Goal: Transaction & Acquisition: Book appointment/travel/reservation

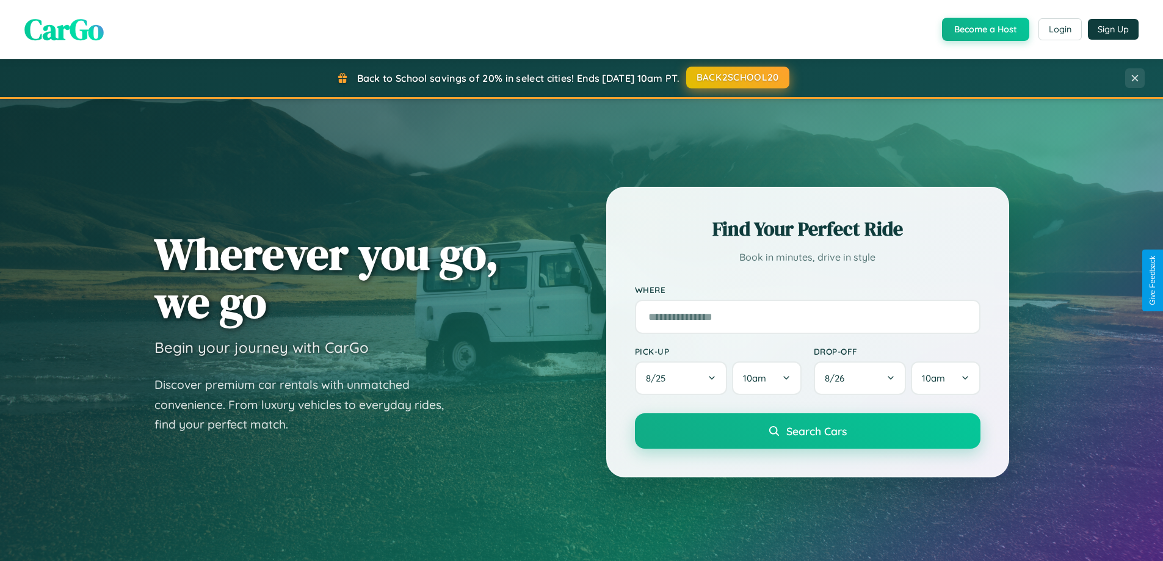
click at [737, 78] on button "BACK2SCHOOL20" at bounding box center [737, 78] width 103 height 22
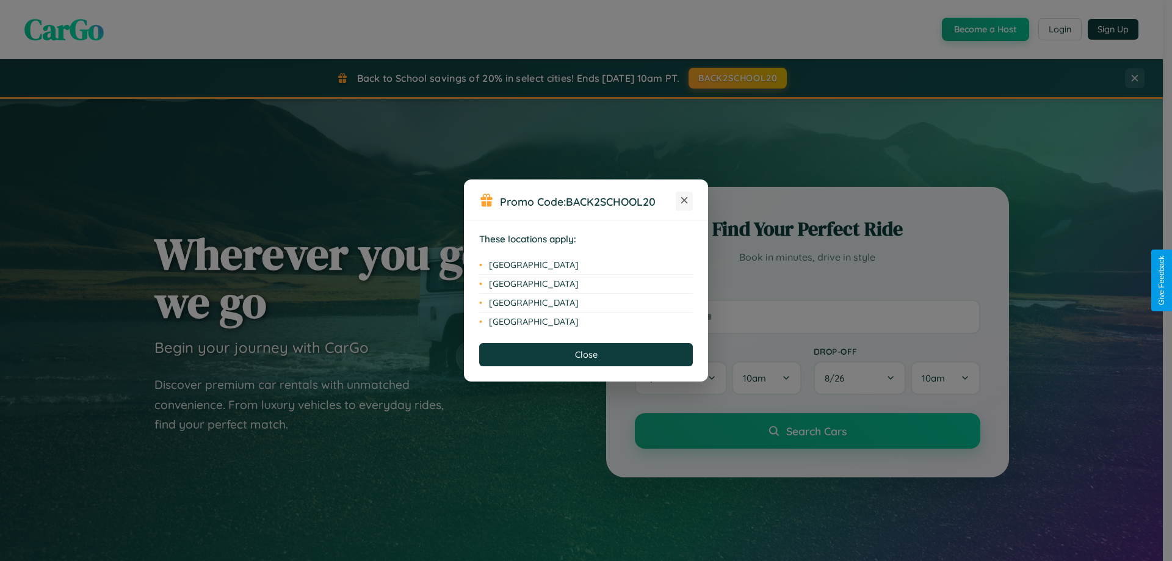
click at [685, 201] on icon at bounding box center [685, 200] width 7 height 7
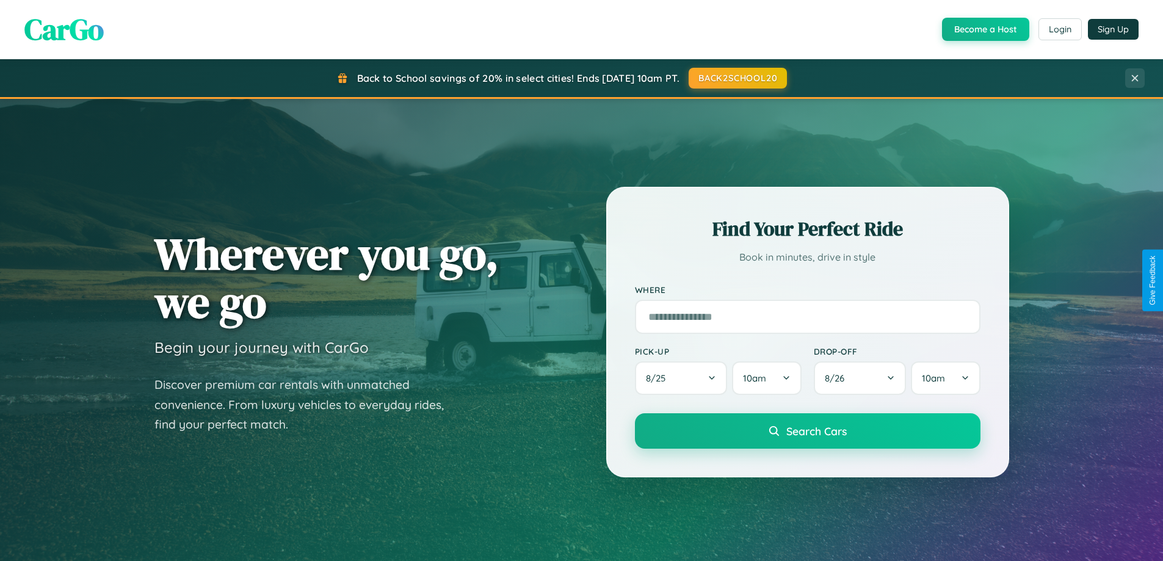
scroll to position [526, 0]
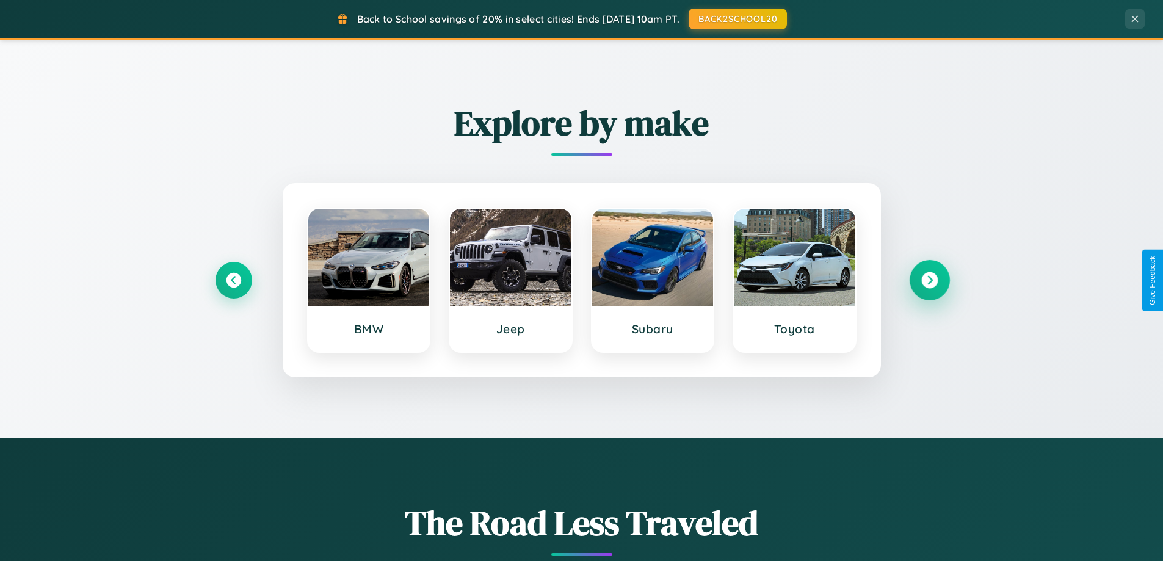
click at [929, 280] on icon at bounding box center [929, 280] width 16 height 16
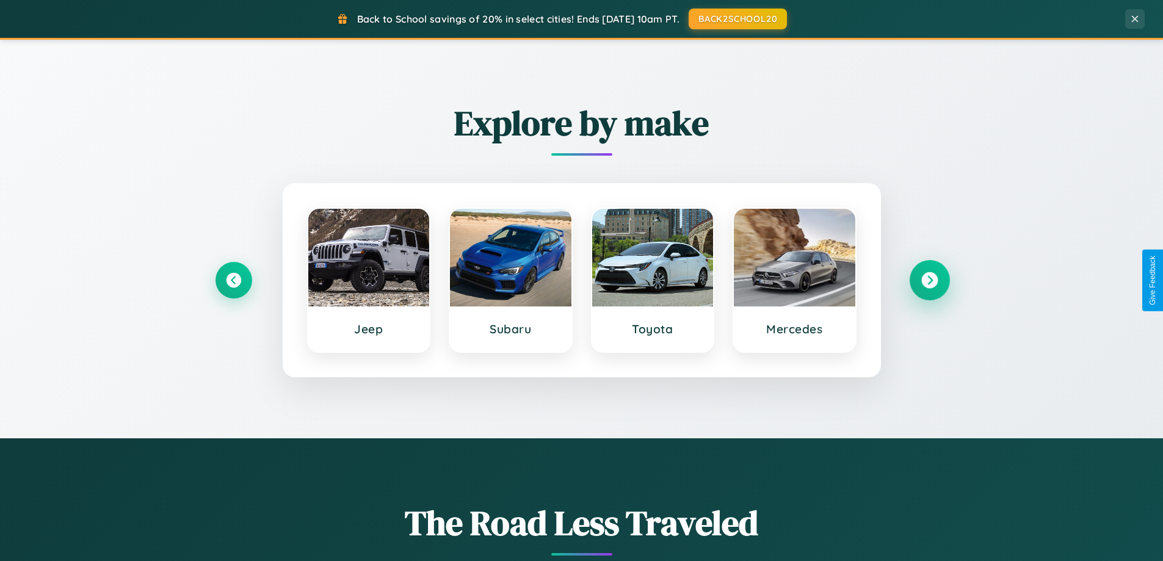
click at [929, 280] on icon at bounding box center [929, 280] width 16 height 16
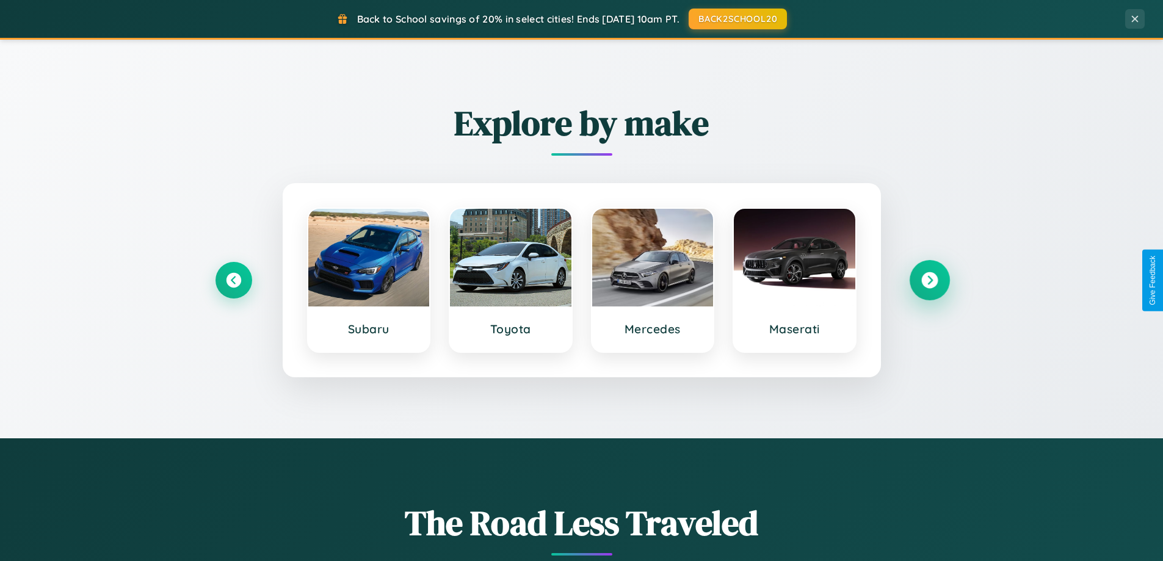
click at [929, 280] on icon at bounding box center [929, 280] width 16 height 16
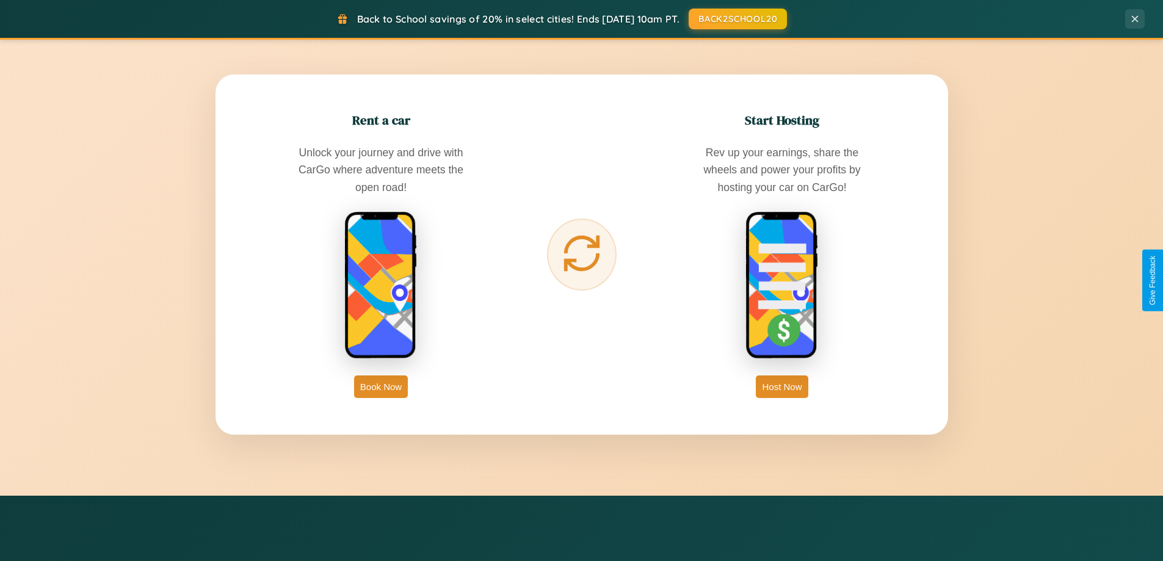
scroll to position [1962, 0]
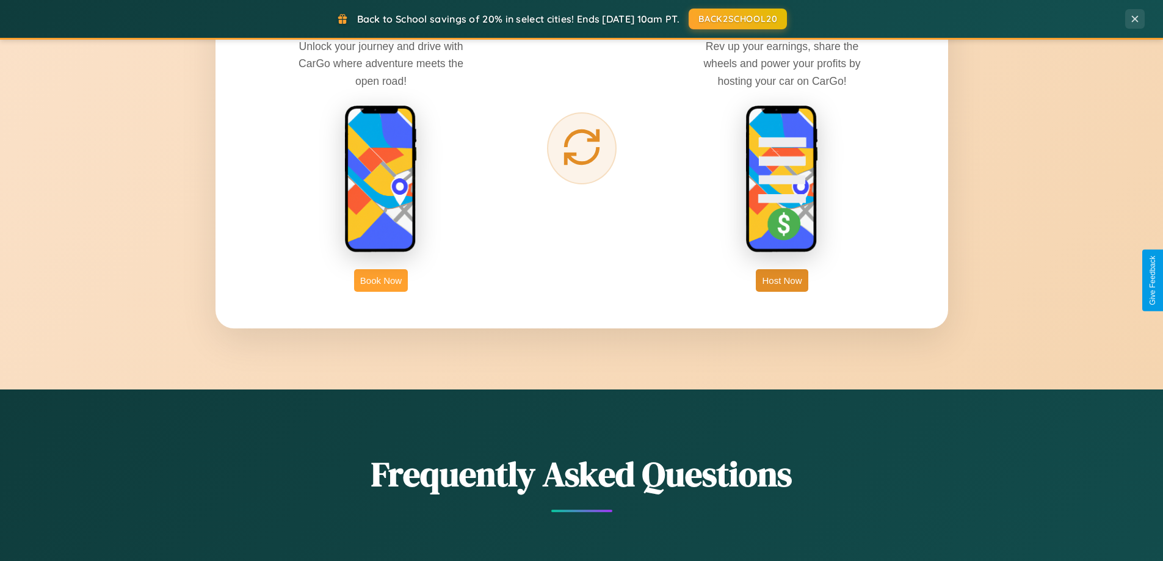
click at [381, 280] on button "Book Now" at bounding box center [381, 280] width 54 height 23
